Goal: Information Seeking & Learning: Learn about a topic

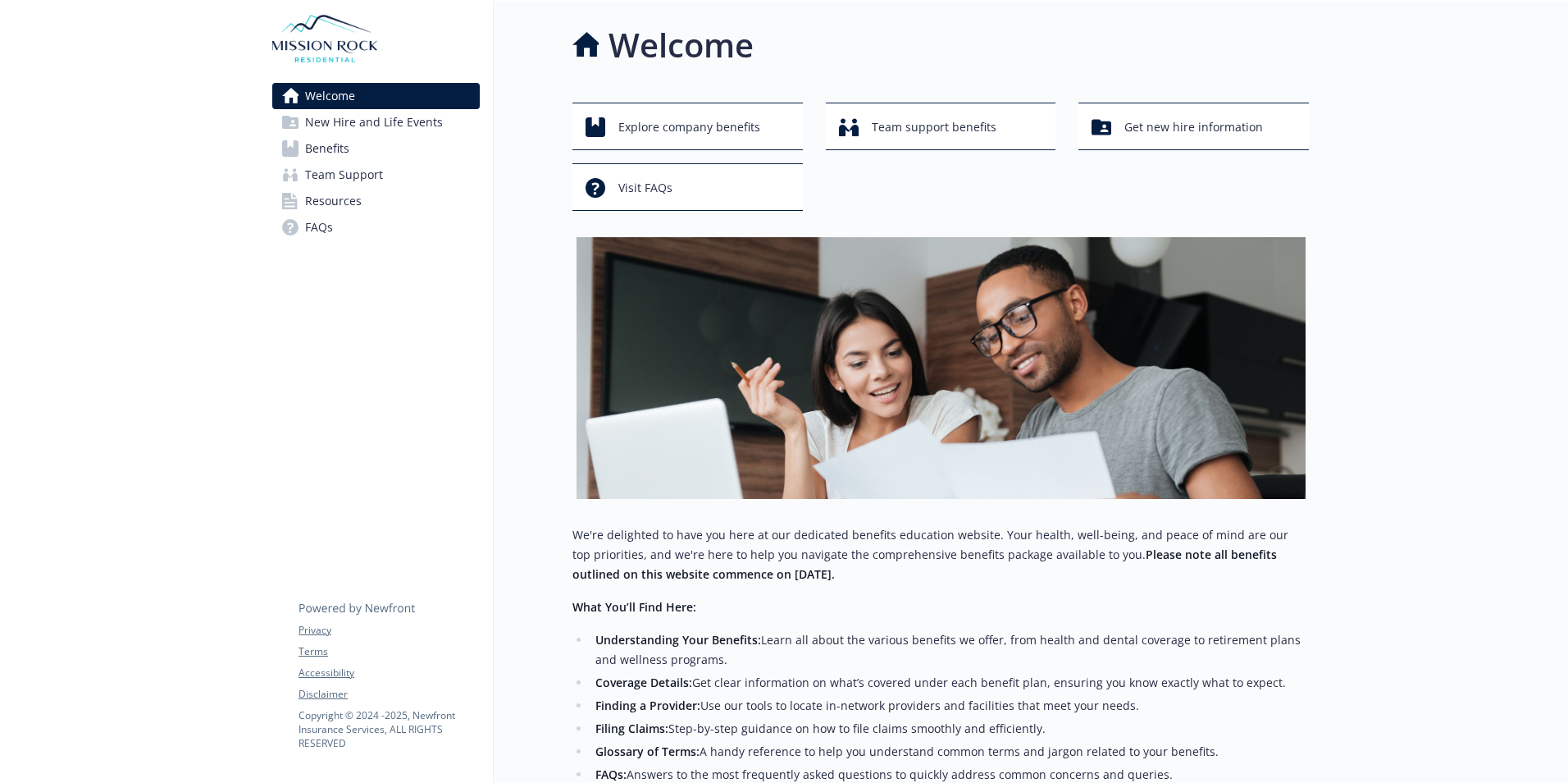
click at [343, 155] on span "Benefits" at bounding box center [327, 148] width 44 height 26
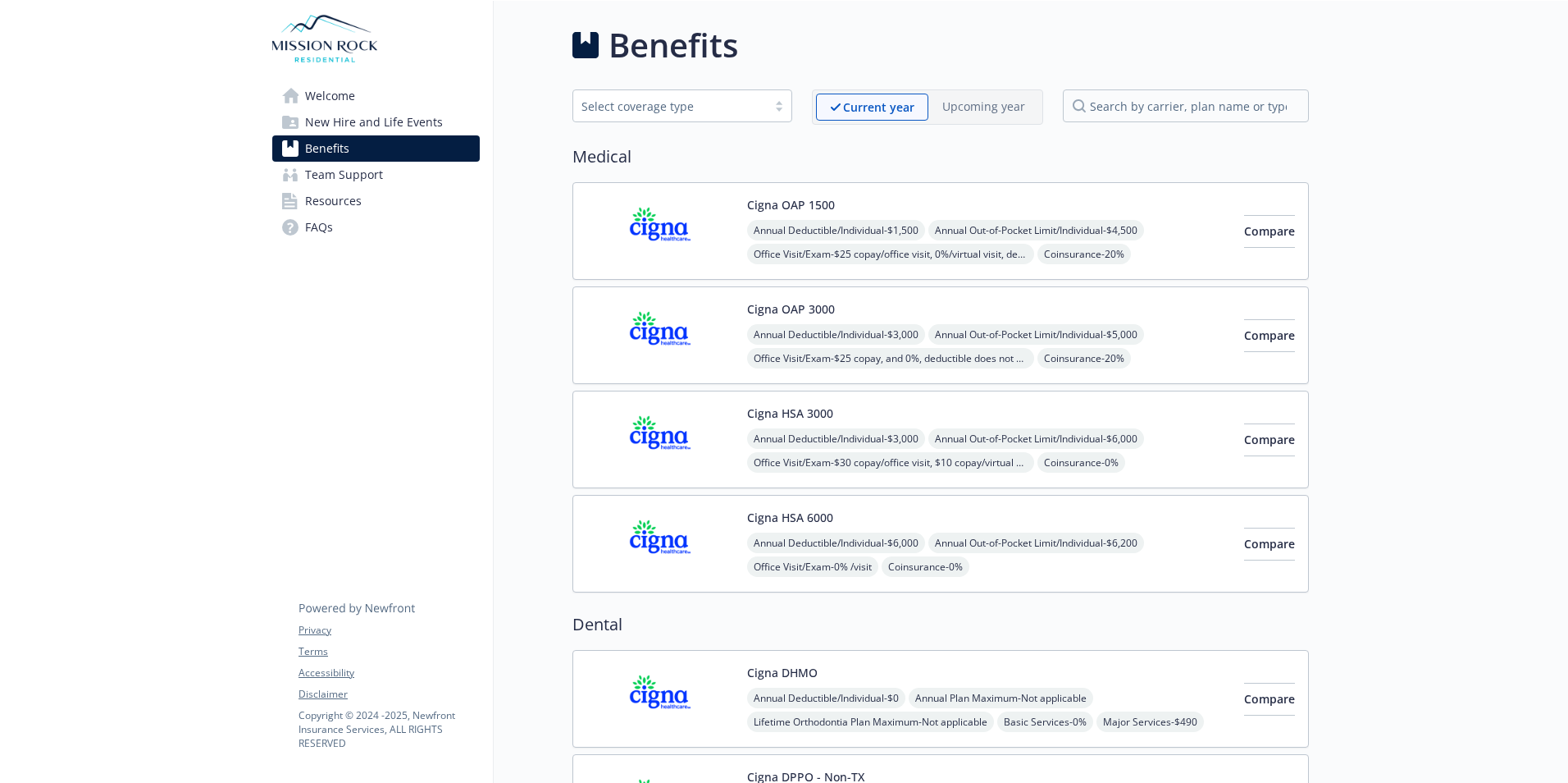
click at [410, 115] on span "New Hire and Life Events" at bounding box center [373, 122] width 138 height 26
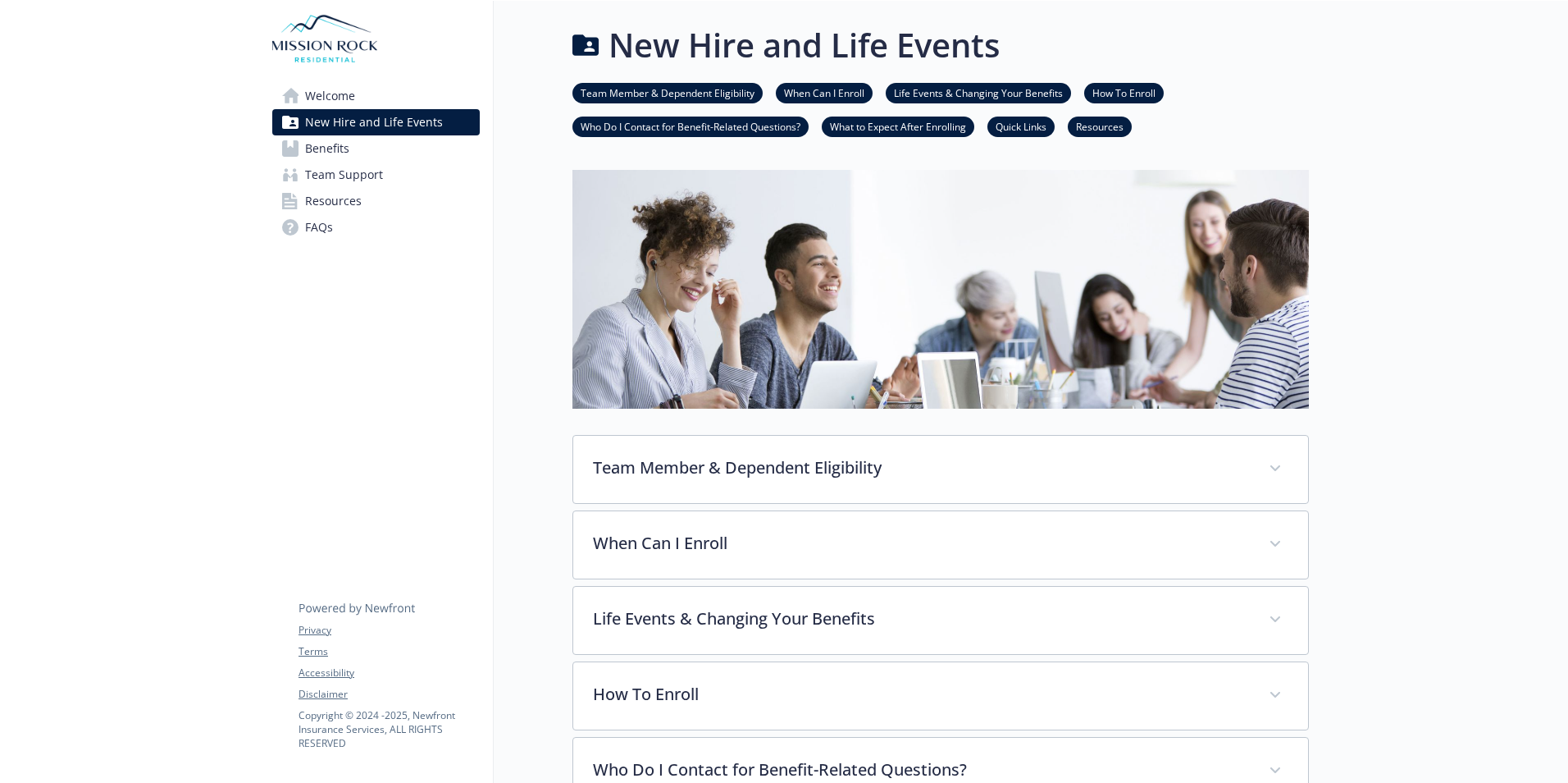
click at [390, 107] on link "Welcome" at bounding box center [376, 95] width 208 height 26
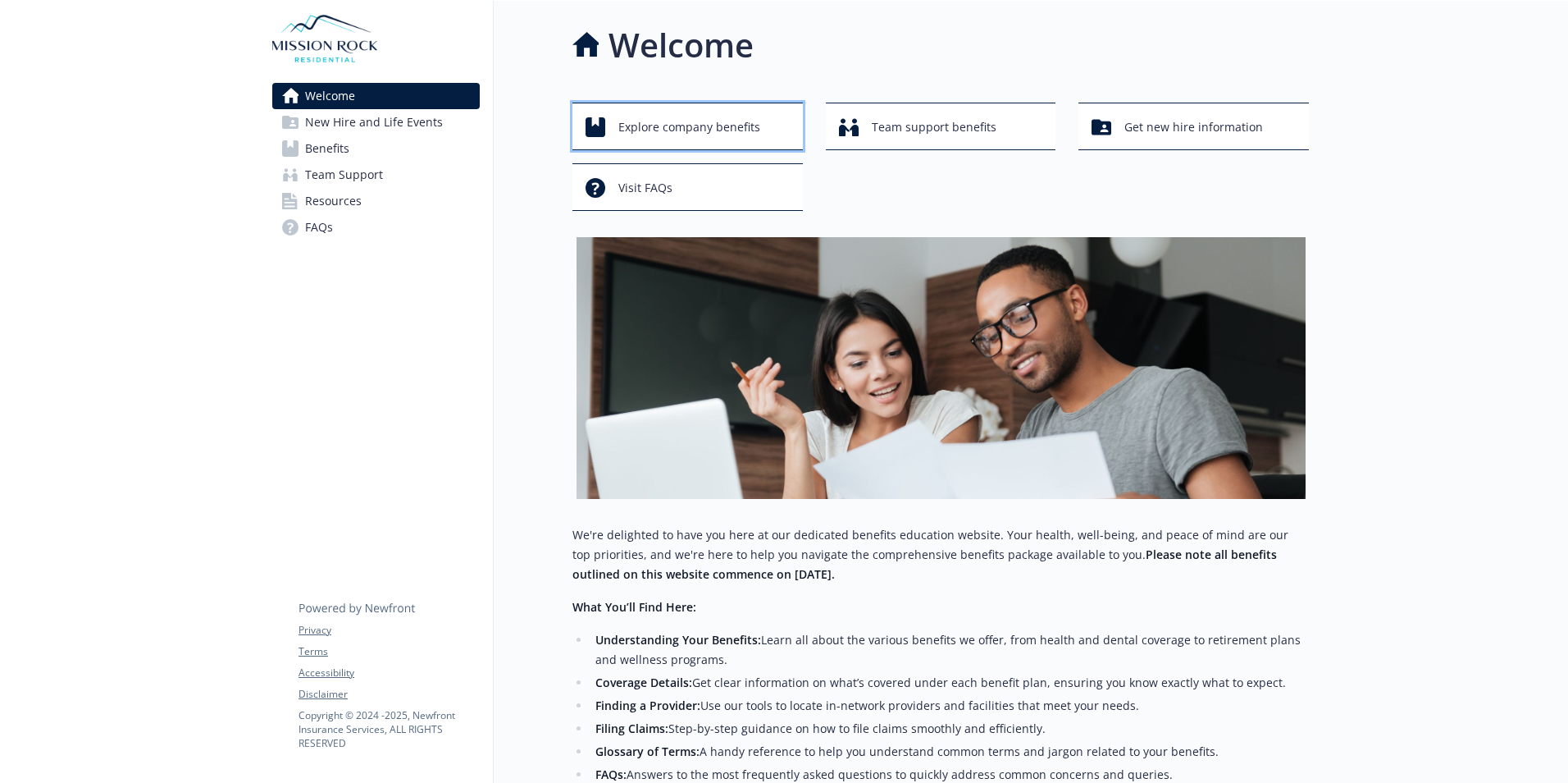
click at [715, 122] on span "Explore company benefits" at bounding box center [689, 127] width 142 height 32
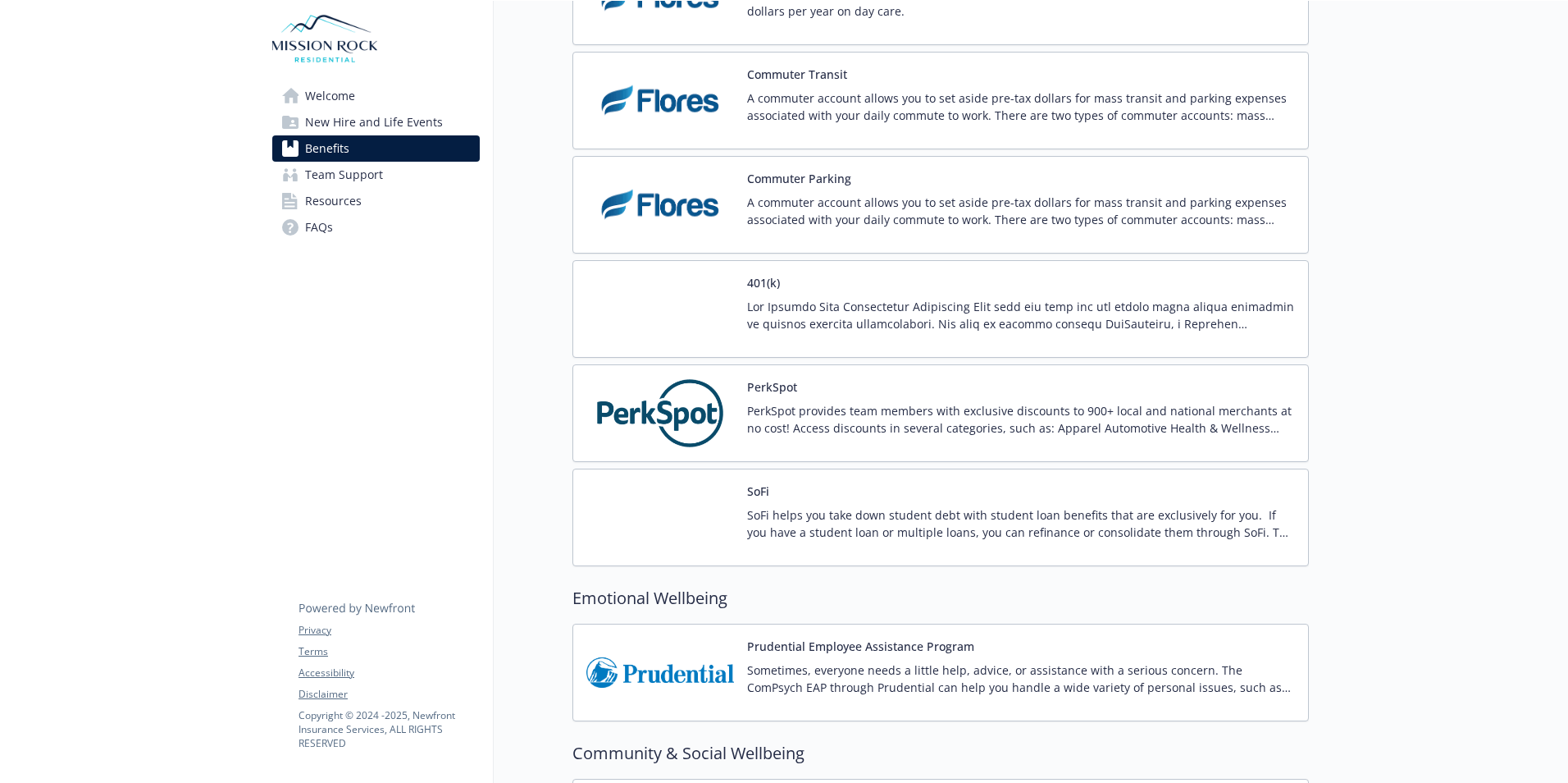
scroll to position [3055, 0]
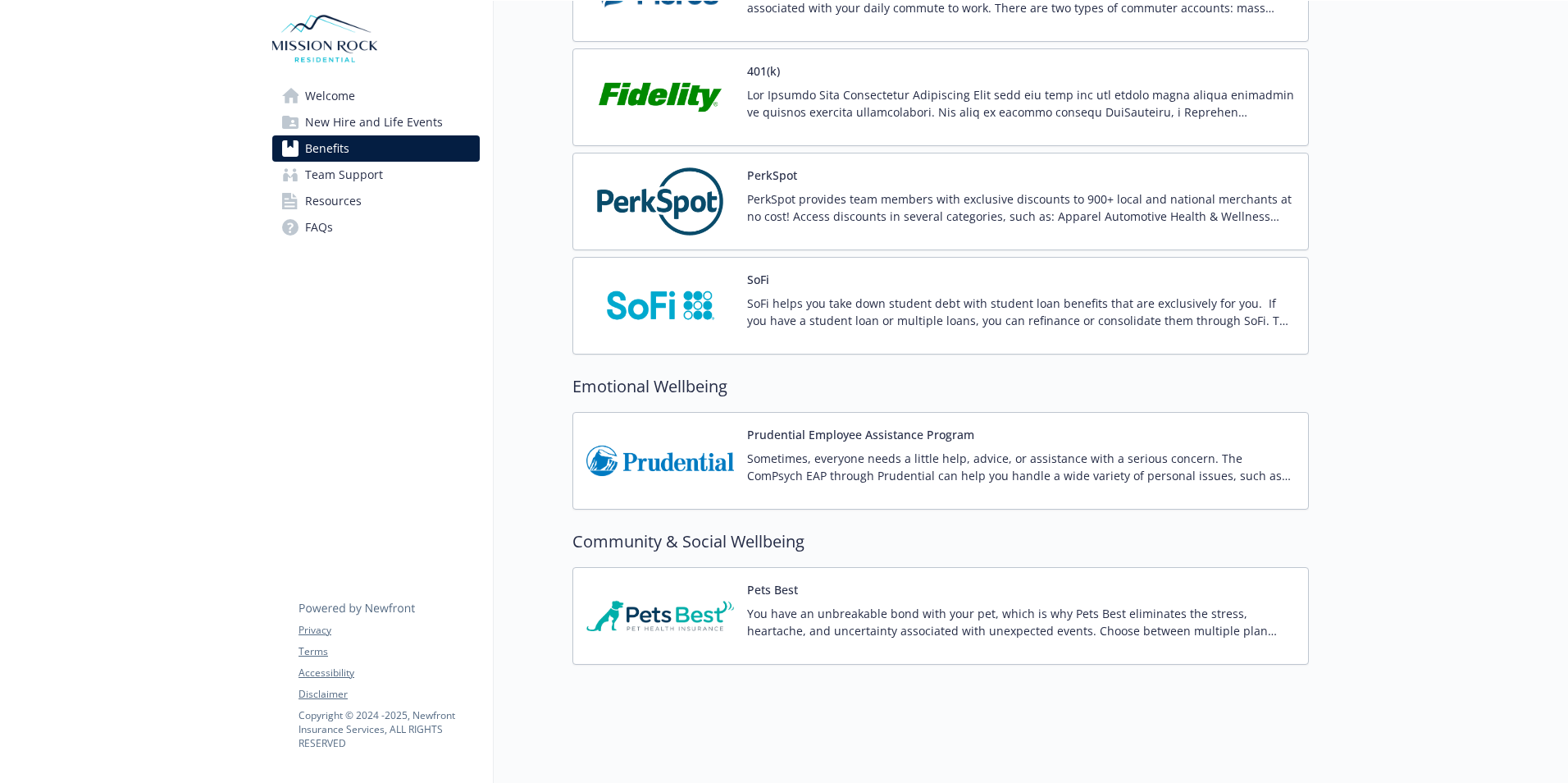
click at [829, 195] on p "PerkSpot provides team members with exclusive discounts to 900+ local and natio…" at bounding box center [1021, 208] width 548 height 34
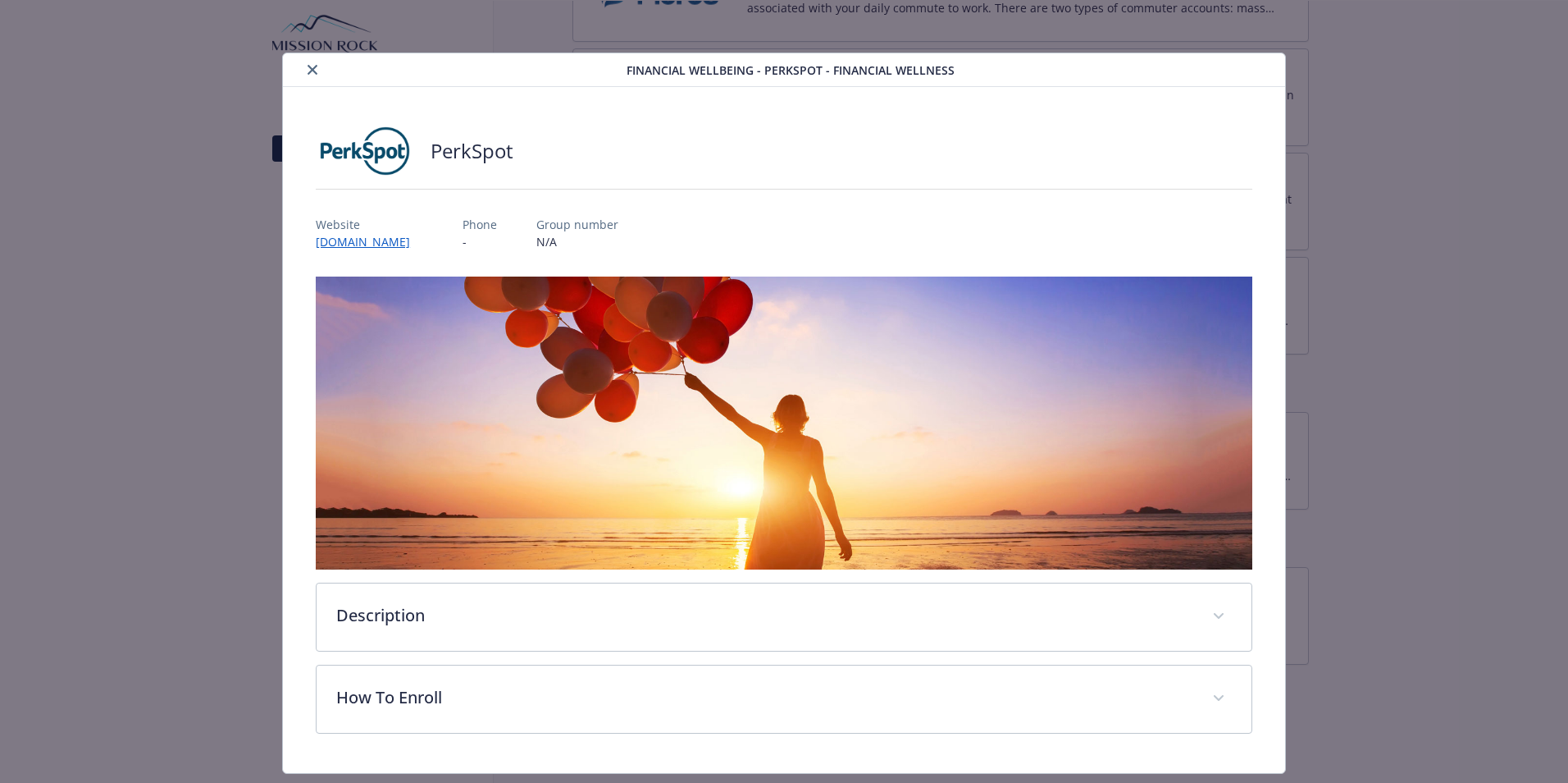
scroll to position [41, 0]
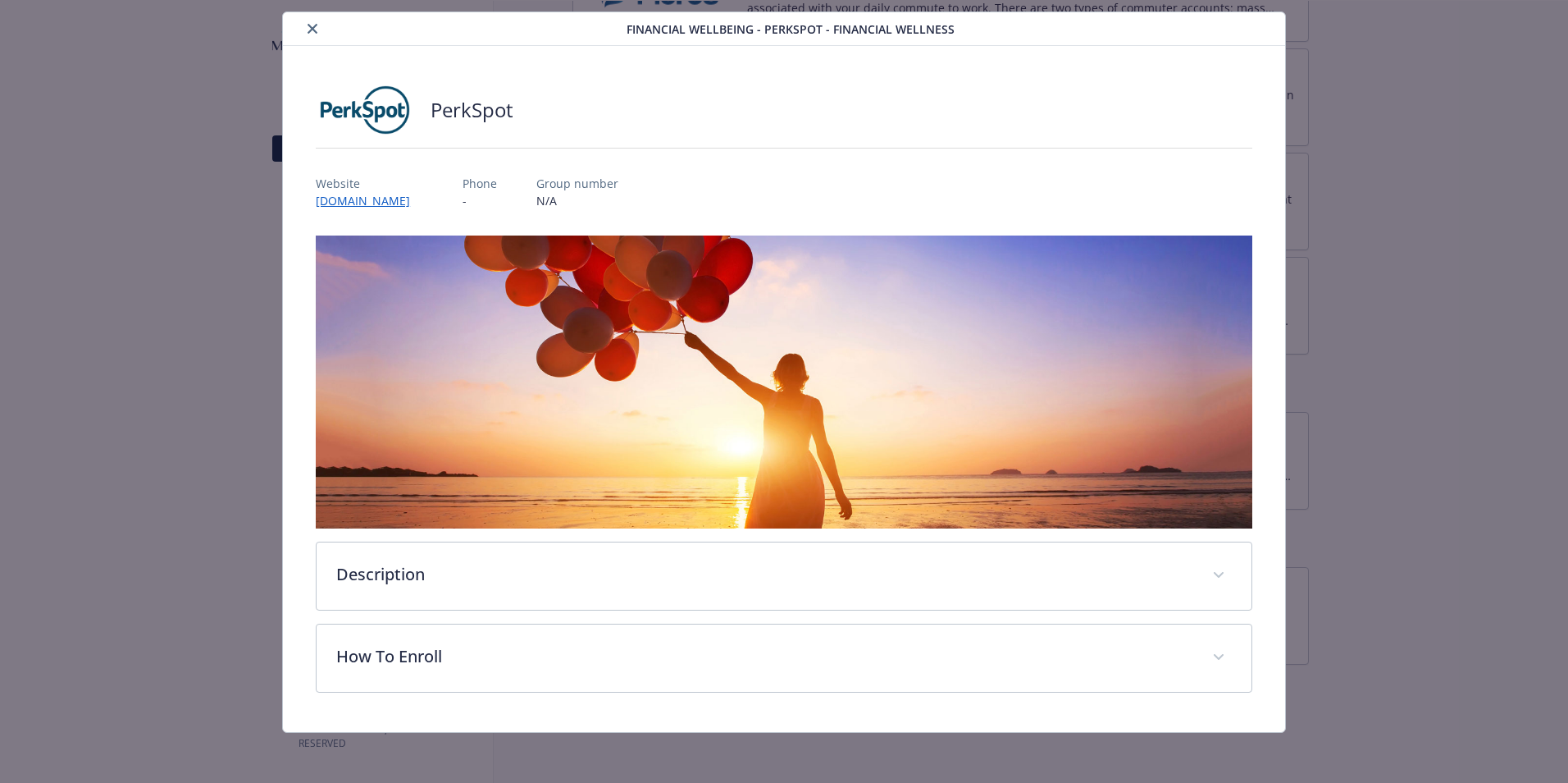
click at [497, 181] on p "Phone" at bounding box center [479, 183] width 34 height 17
click at [380, 200] on link "[DOMAIN_NAME]" at bounding box center [371, 200] width 111 height 19
click at [382, 193] on link "[DOMAIN_NAME]" at bounding box center [371, 200] width 111 height 19
